Goal: Navigation & Orientation: Find specific page/section

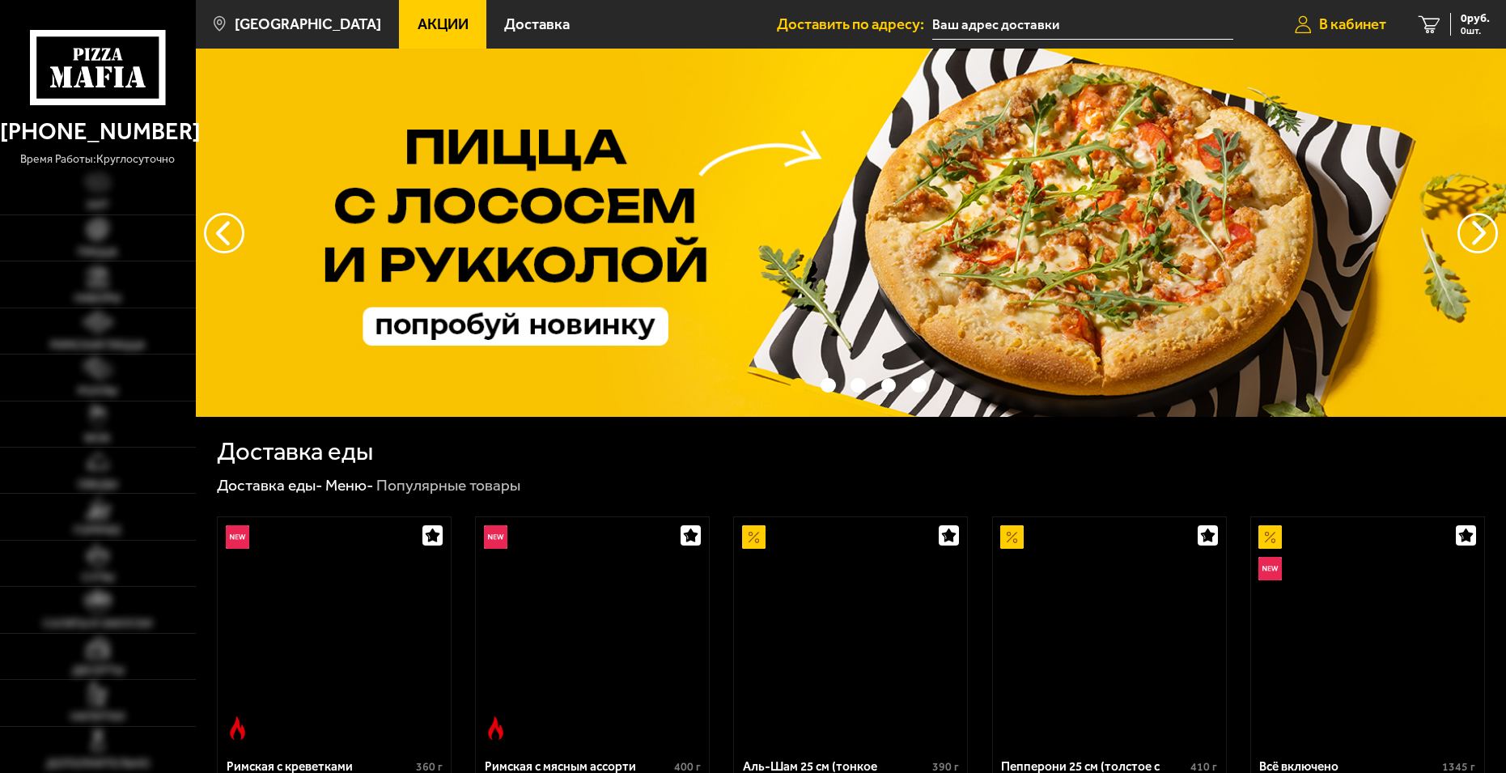
click at [1333, 25] on span "В кабинет" at bounding box center [1352, 24] width 67 height 15
click at [1336, 26] on span "В кабинет" at bounding box center [1352, 24] width 67 height 15
click at [1340, 27] on span "В кабинет" at bounding box center [1352, 24] width 67 height 15
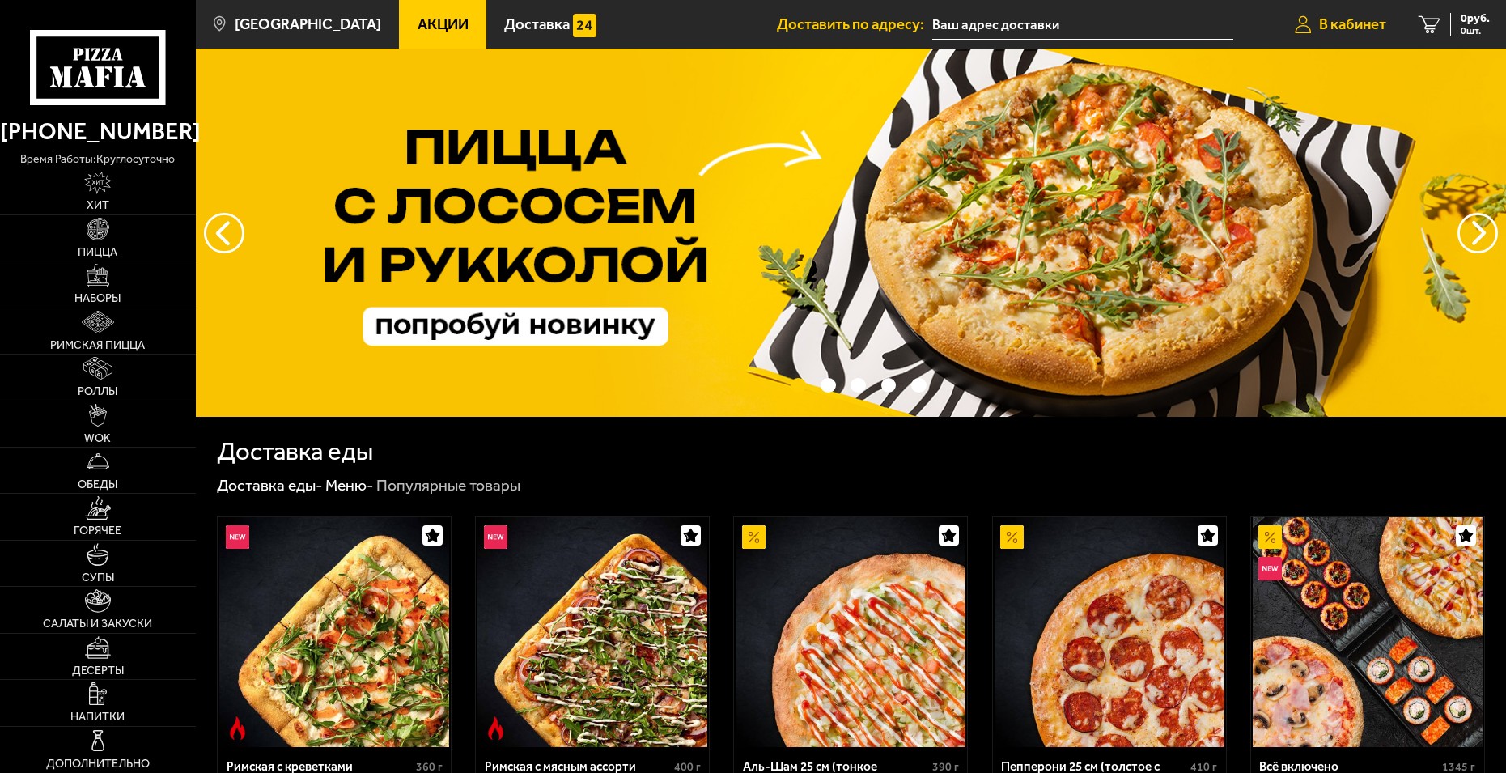
click at [1343, 27] on span "В кабинет" at bounding box center [1352, 24] width 67 height 15
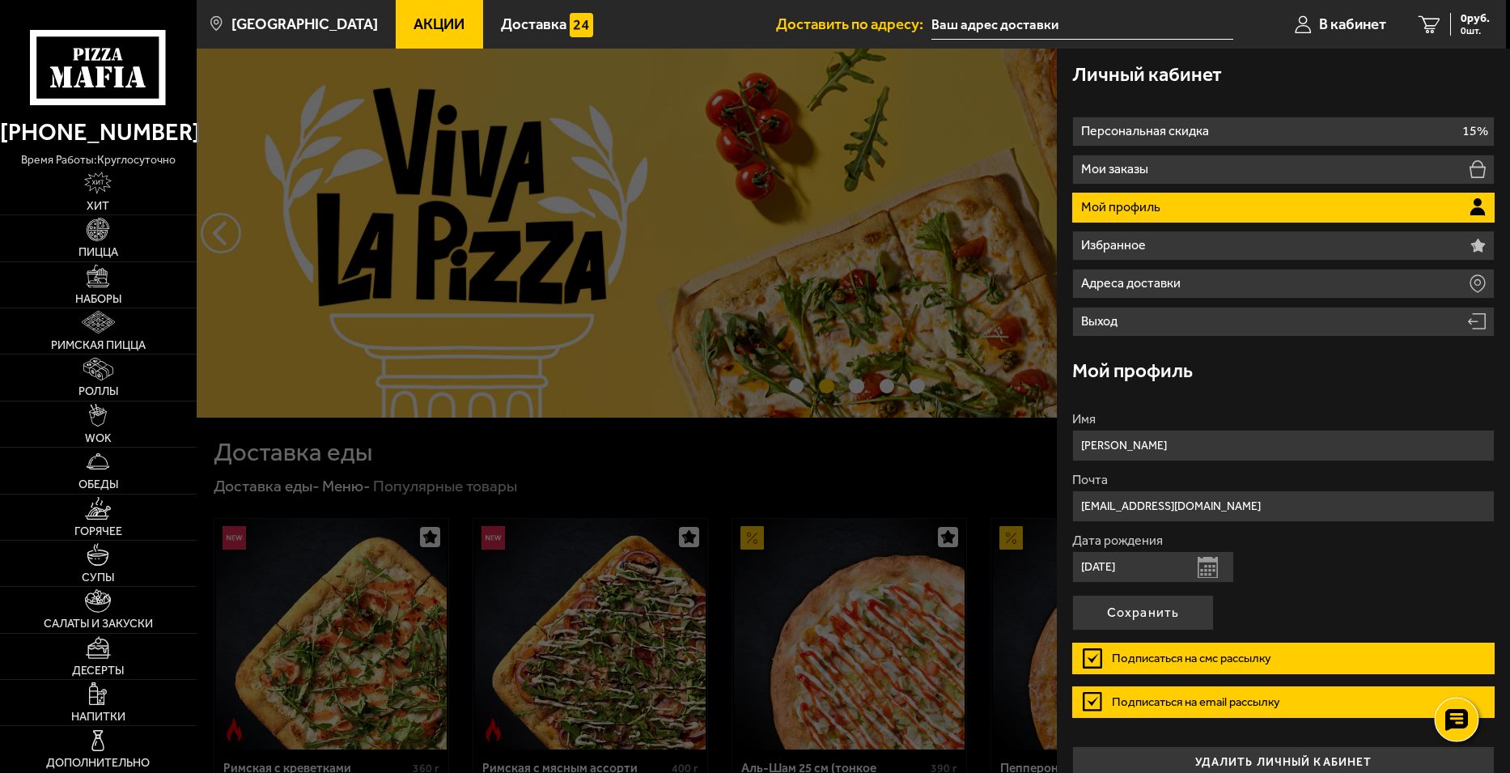
click at [1450, 717] on icon at bounding box center [1456, 719] width 23 height 23
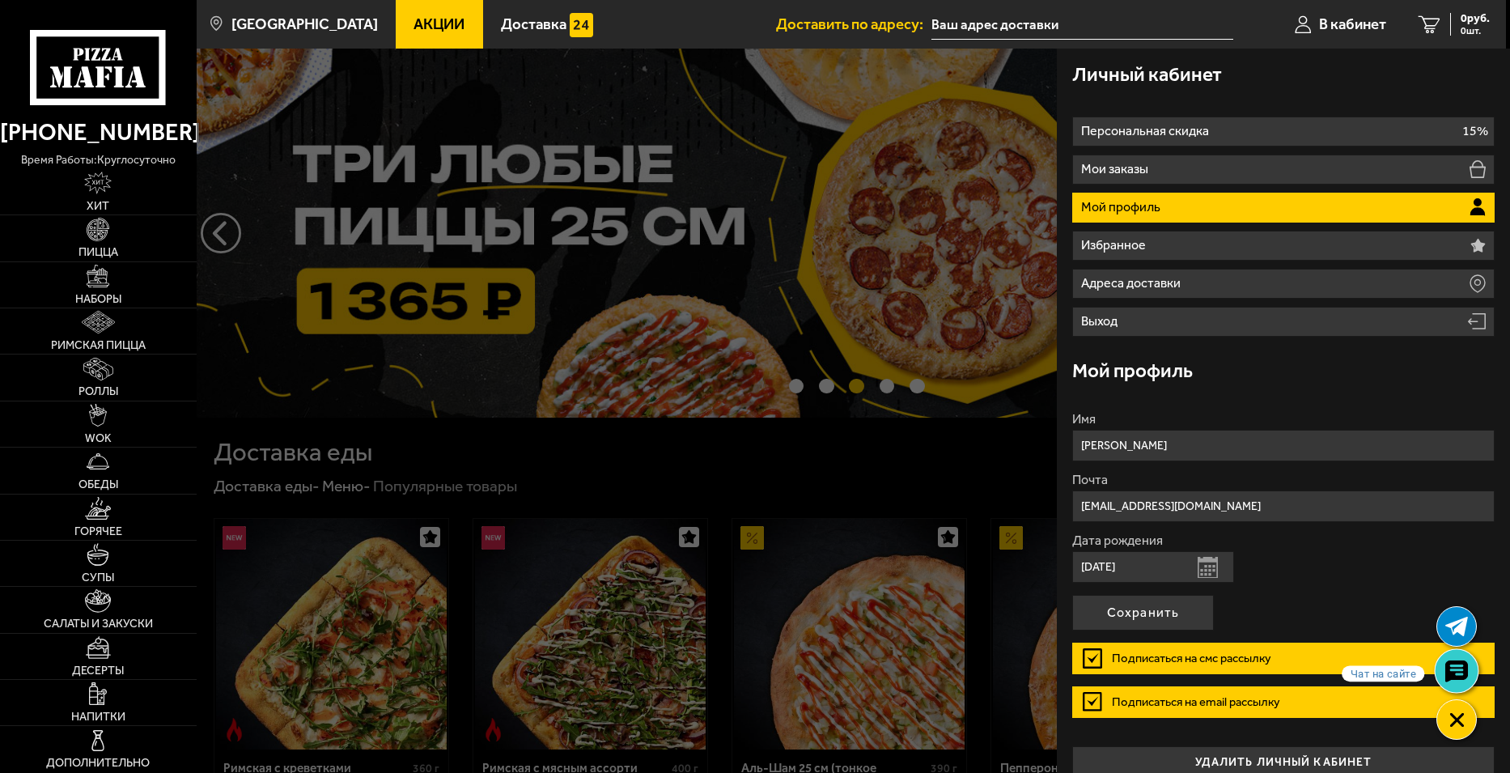
click at [1458, 676] on use at bounding box center [1456, 671] width 23 height 23
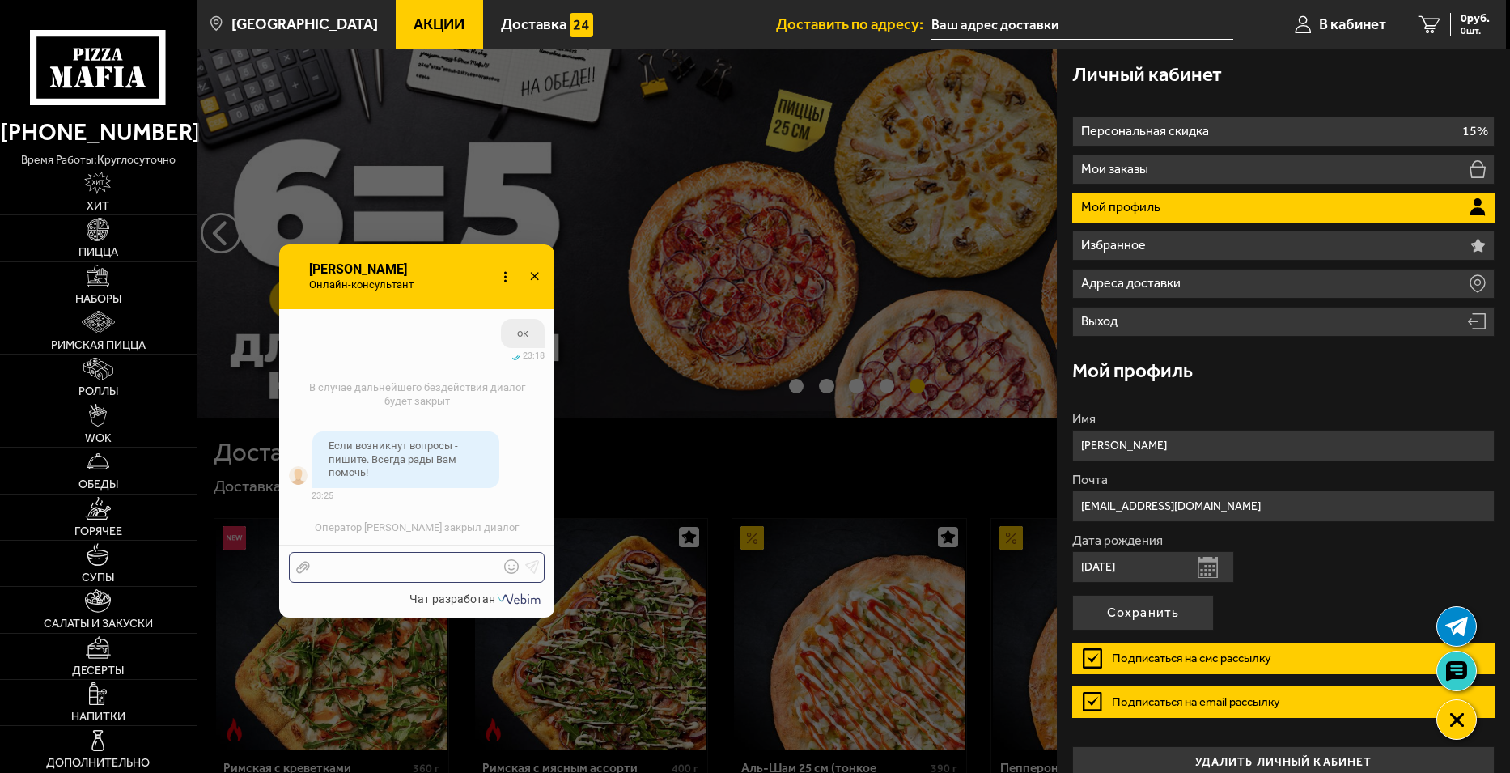
scroll to position [1801, 0]
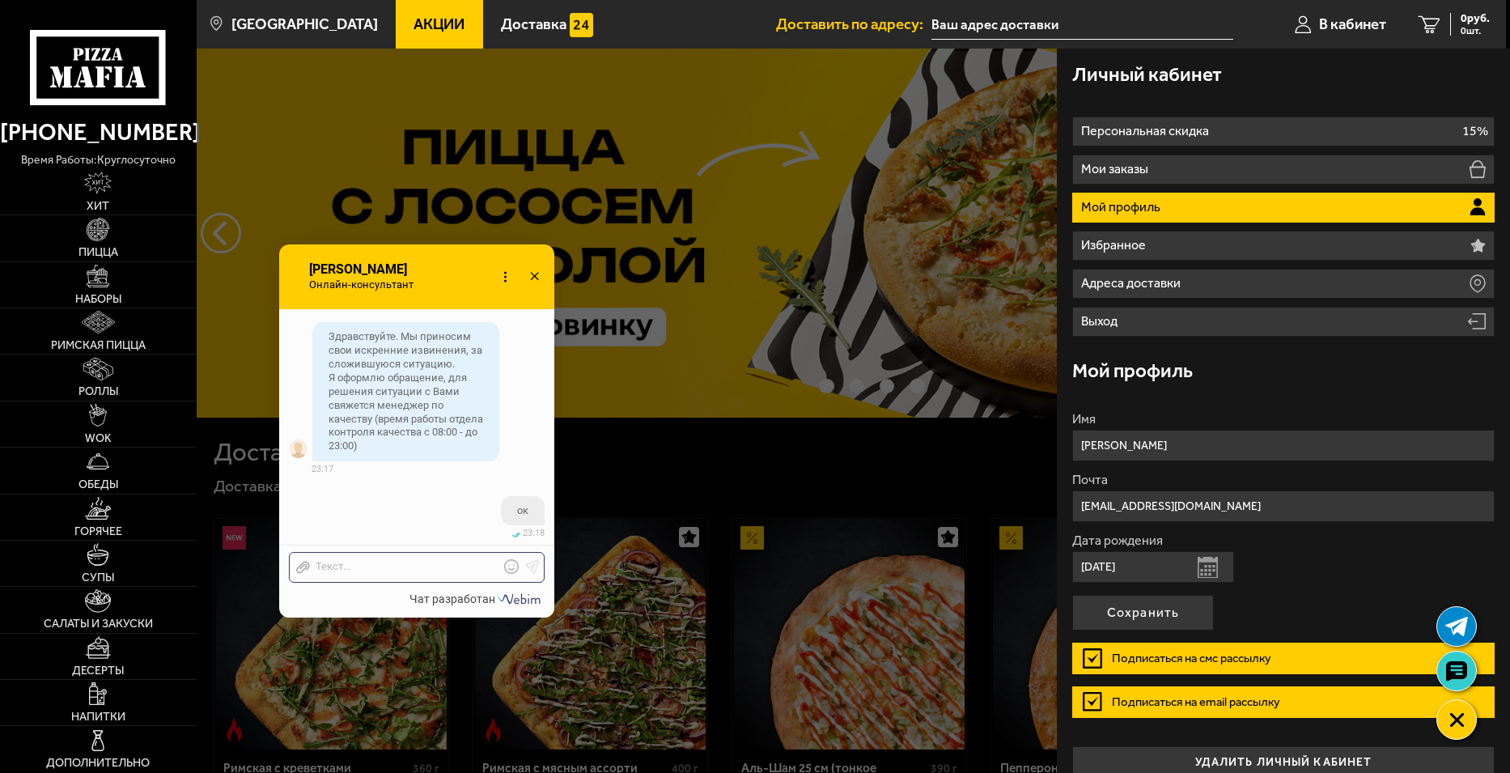
click at [429, 185] on img at bounding box center [451, 174] width 155 height 19
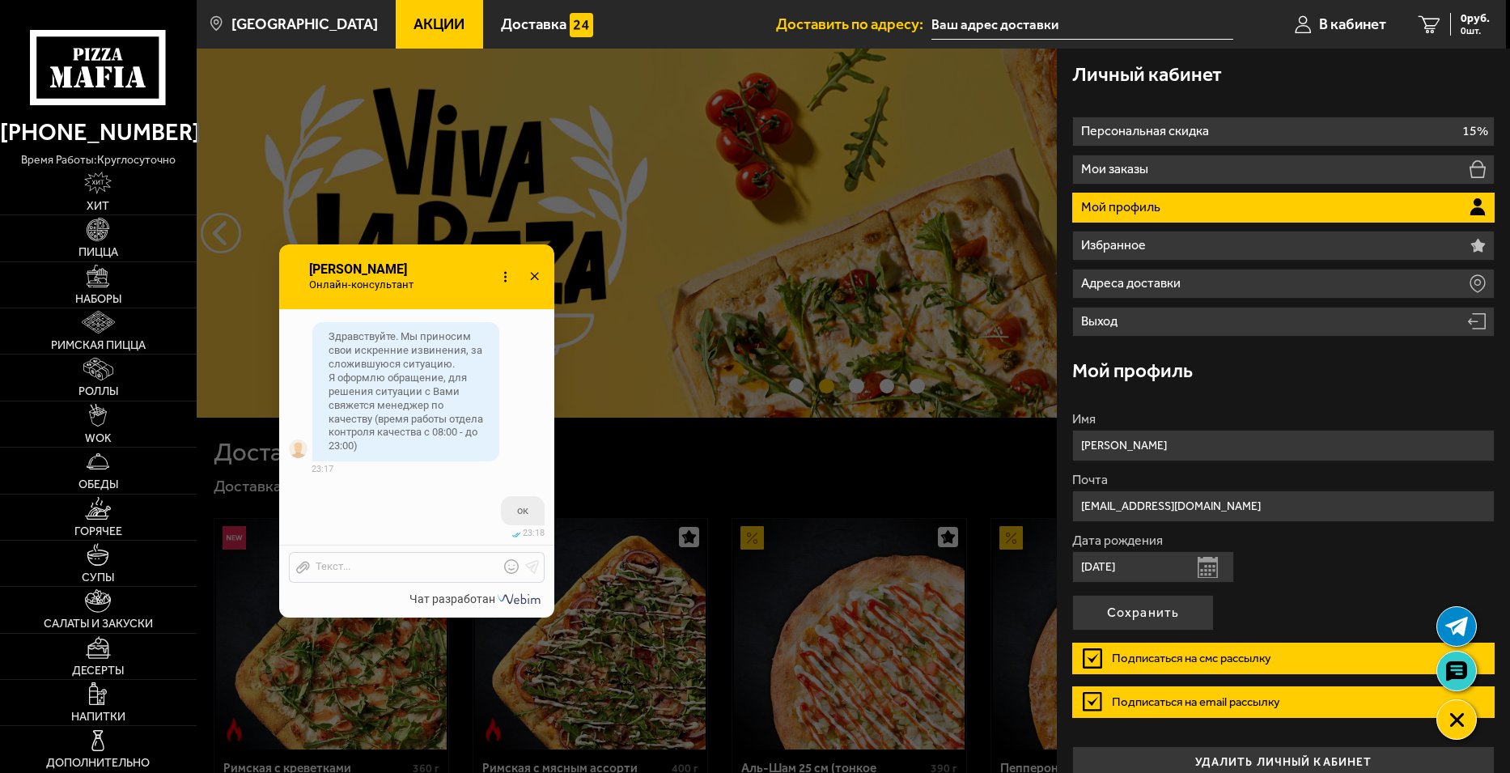
click at [537, 274] on icon at bounding box center [534, 276] width 23 height 23
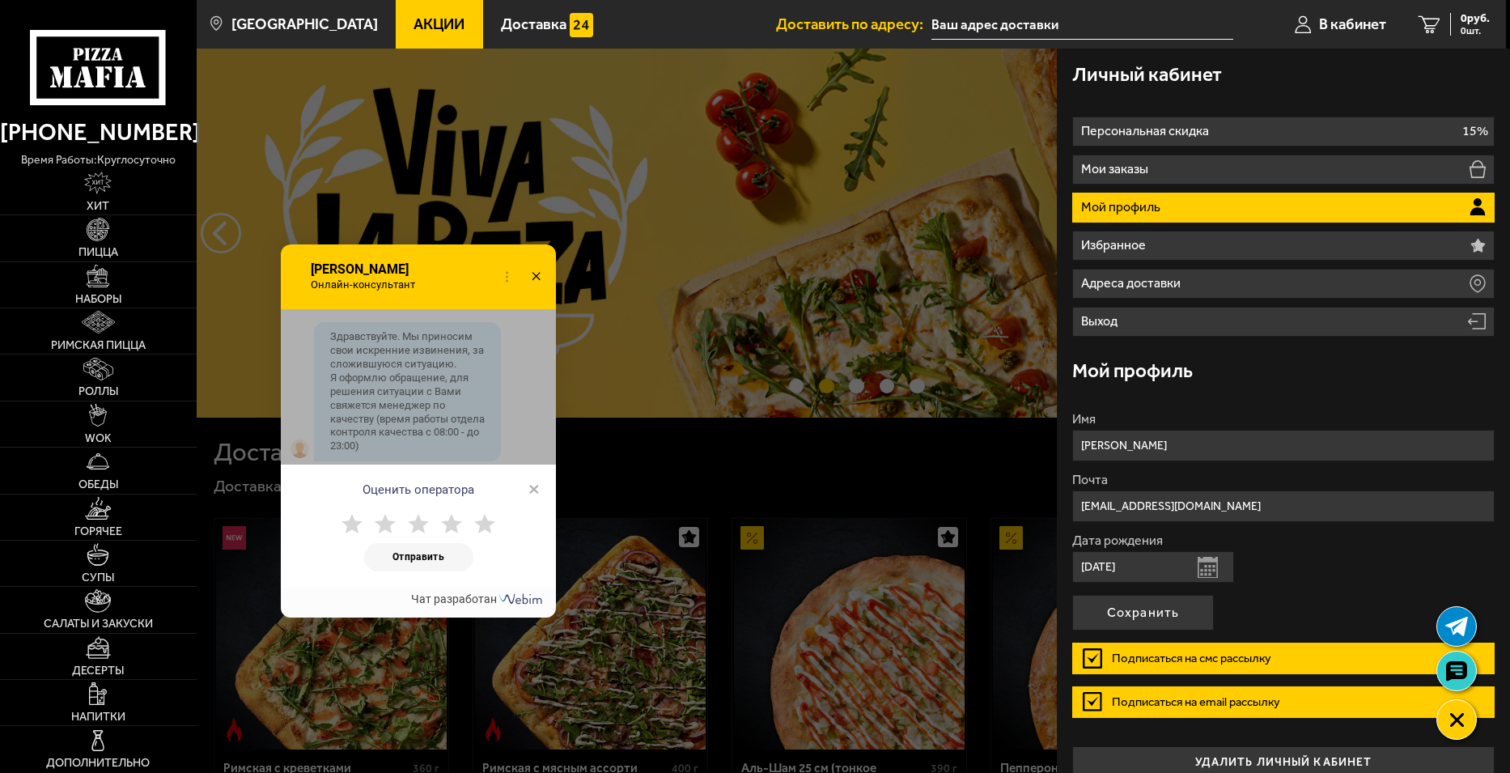
click at [537, 274] on icon at bounding box center [536, 276] width 23 height 23
